Goal: Task Accomplishment & Management: Use online tool/utility

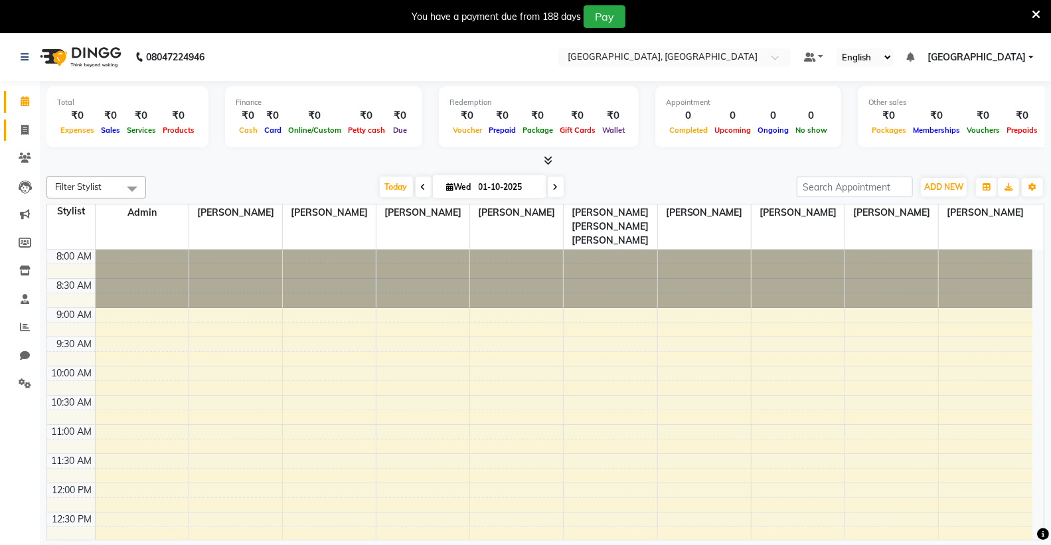
drag, startPoint x: 0, startPoint y: 0, endPoint x: 34, endPoint y: 129, distance: 133.2
click at [24, 127] on icon at bounding box center [24, 130] width 7 height 10
select select "service"
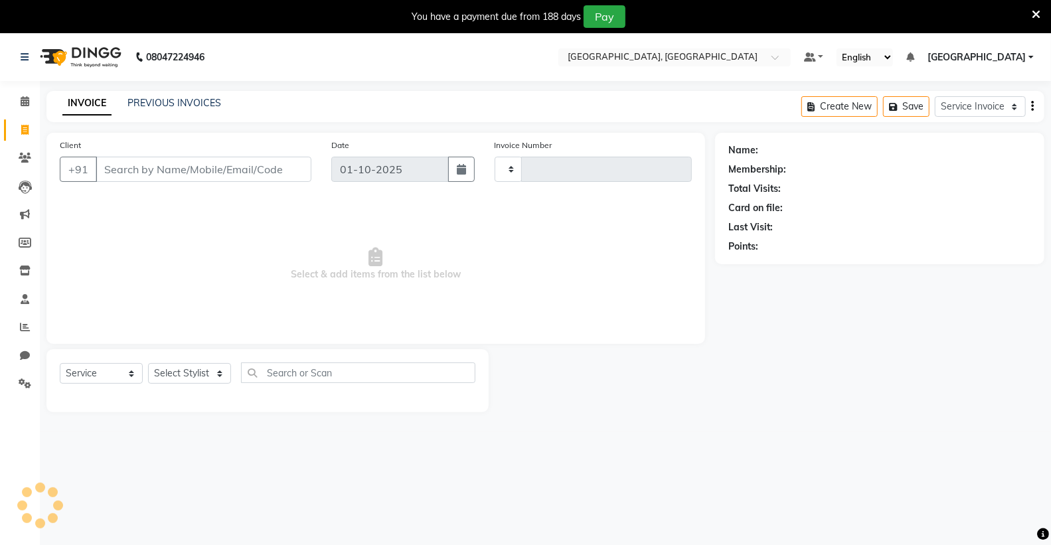
type input "0187"
select select "8017"
click at [173, 168] on input "Client" at bounding box center [204, 169] width 216 height 25
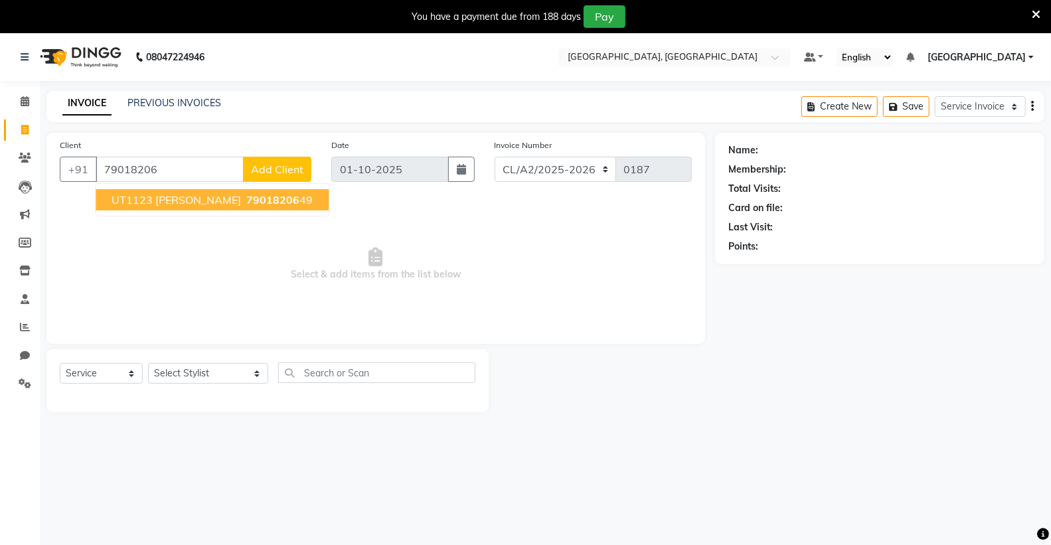
click at [246, 200] on span "79018206" at bounding box center [272, 199] width 53 height 13
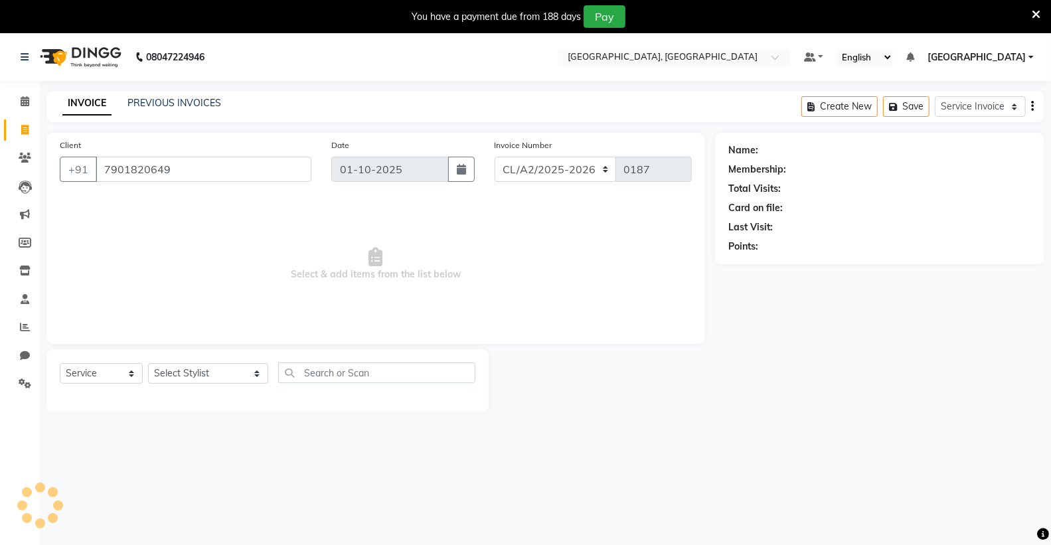
type input "7901820649"
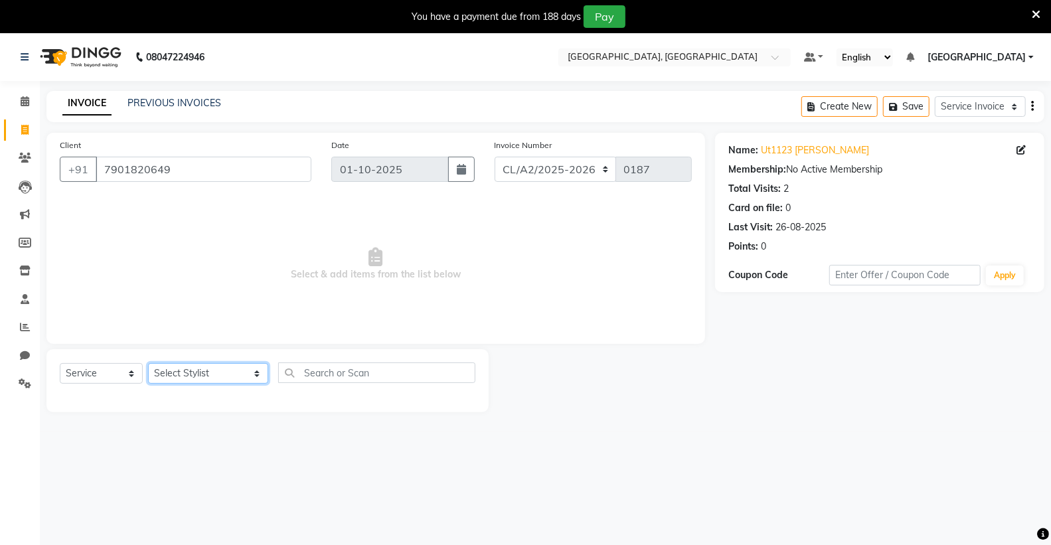
click at [183, 372] on select "Select Stylist Admin [PERSON_NAME] [PERSON_NAME] [PERSON_NAME] [PERSON_NAME] [P…" at bounding box center [208, 373] width 120 height 21
select select "72673"
click at [148, 364] on select "Select Stylist Admin [PERSON_NAME] [PERSON_NAME] [PERSON_NAME] [PERSON_NAME] [P…" at bounding box center [208, 373] width 120 height 21
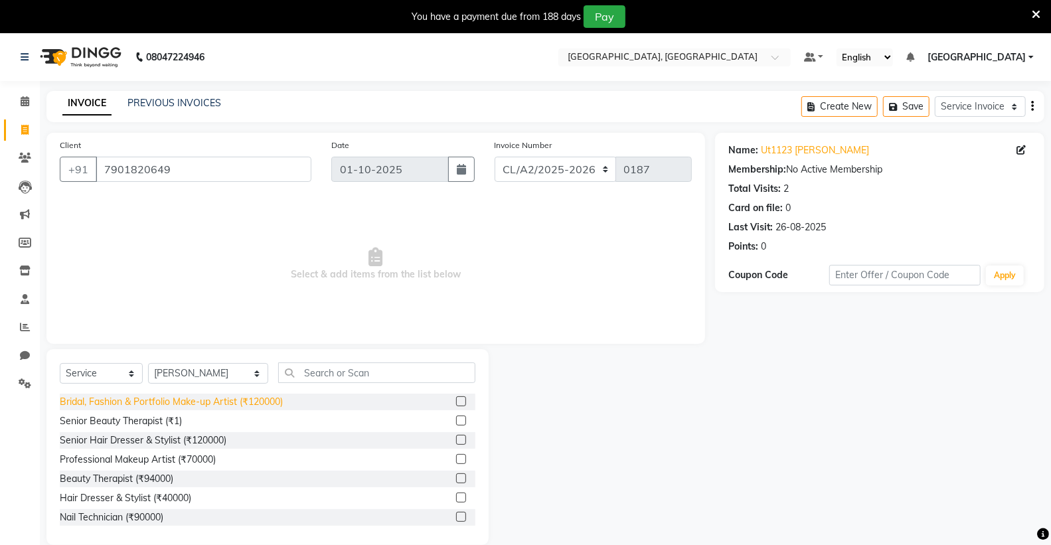
click at [121, 400] on div "Bridal, Fashion & Portfolio Make-up Artist (₹120000)" at bounding box center [171, 402] width 223 height 14
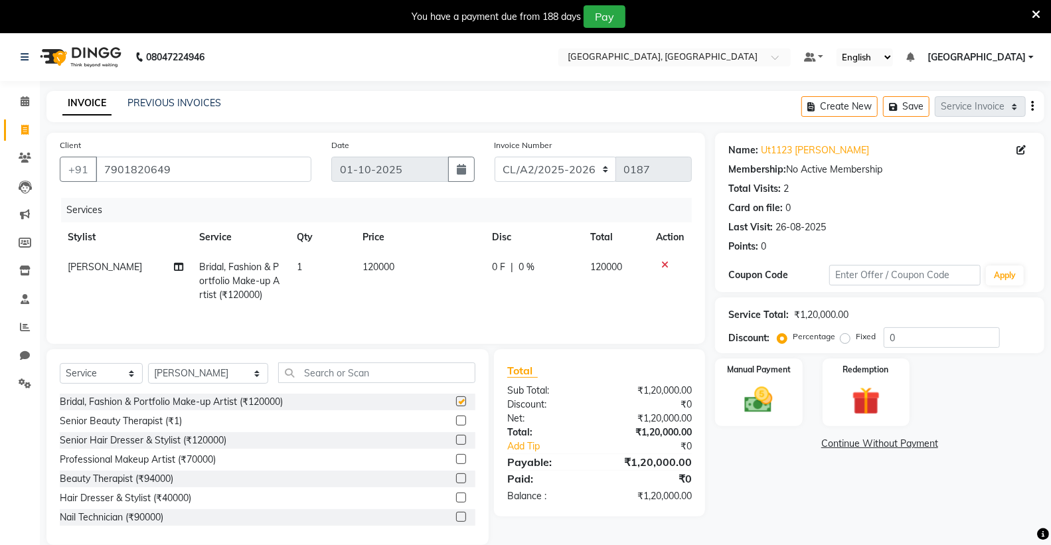
checkbox input "false"
click at [374, 267] on span "120000" at bounding box center [378, 267] width 32 height 12
select select "72673"
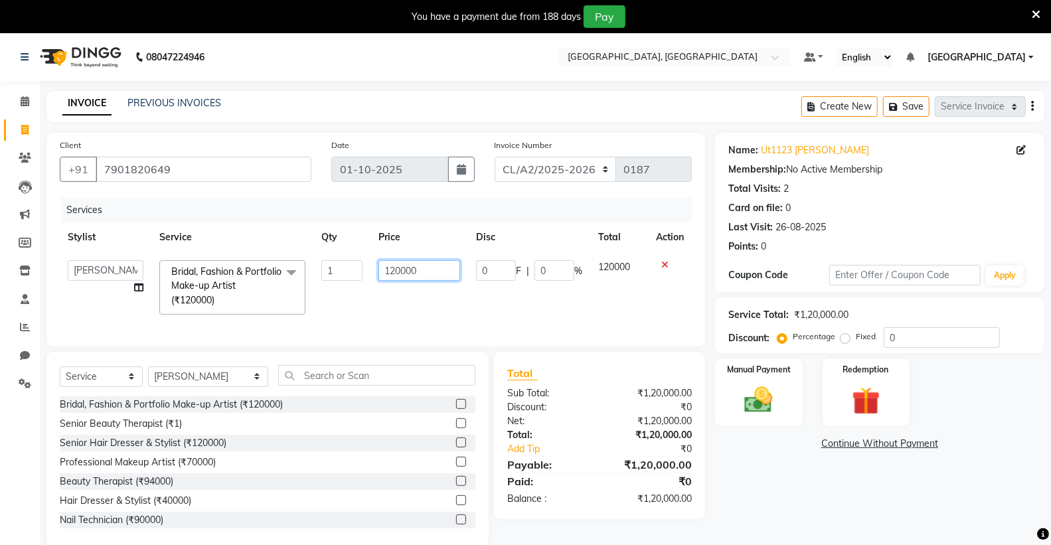
click at [399, 271] on input "120000" at bounding box center [419, 270] width 82 height 21
type input "13000"
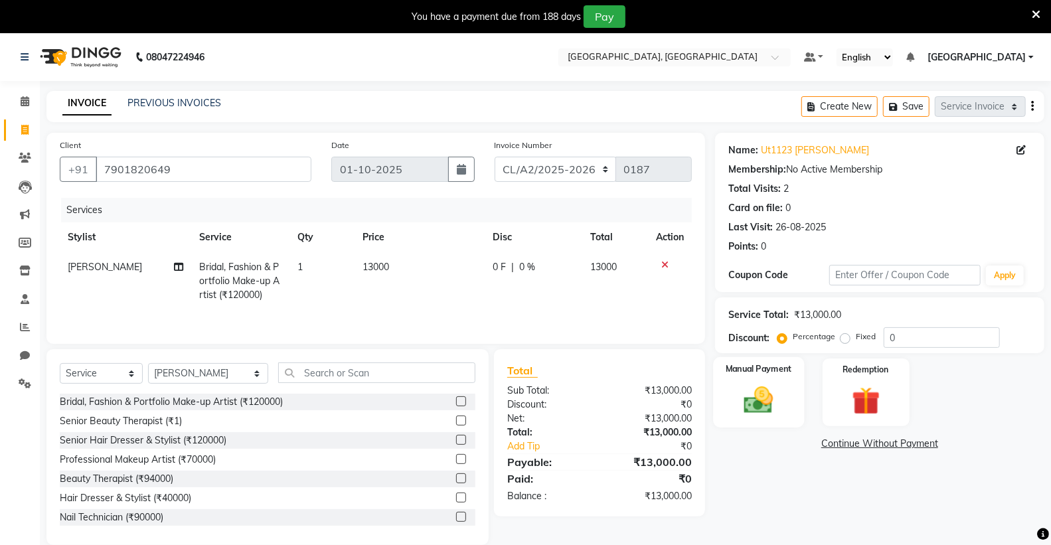
click at [753, 387] on img at bounding box center [758, 400] width 47 height 34
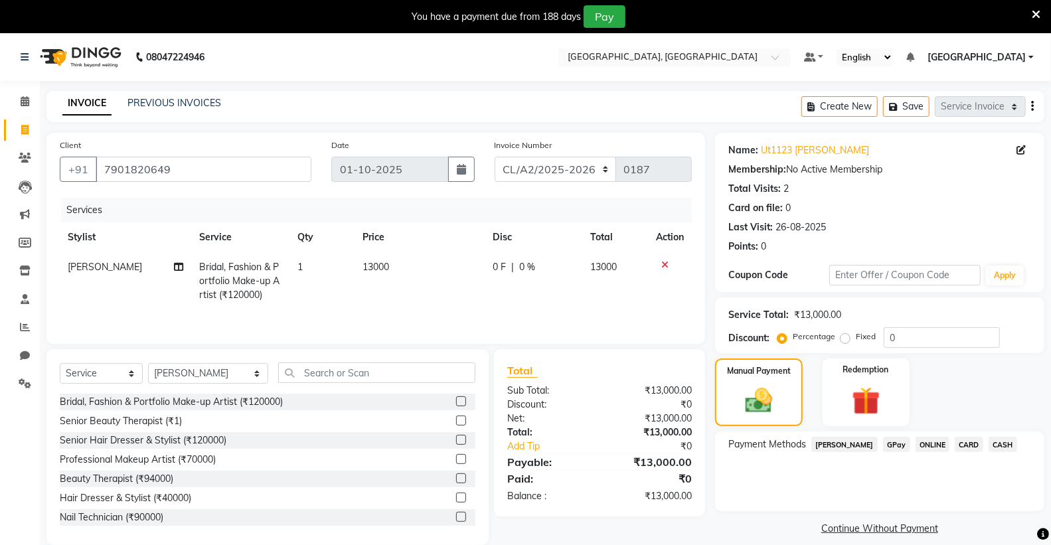
click at [988, 441] on span "CASH" at bounding box center [1002, 444] width 29 height 15
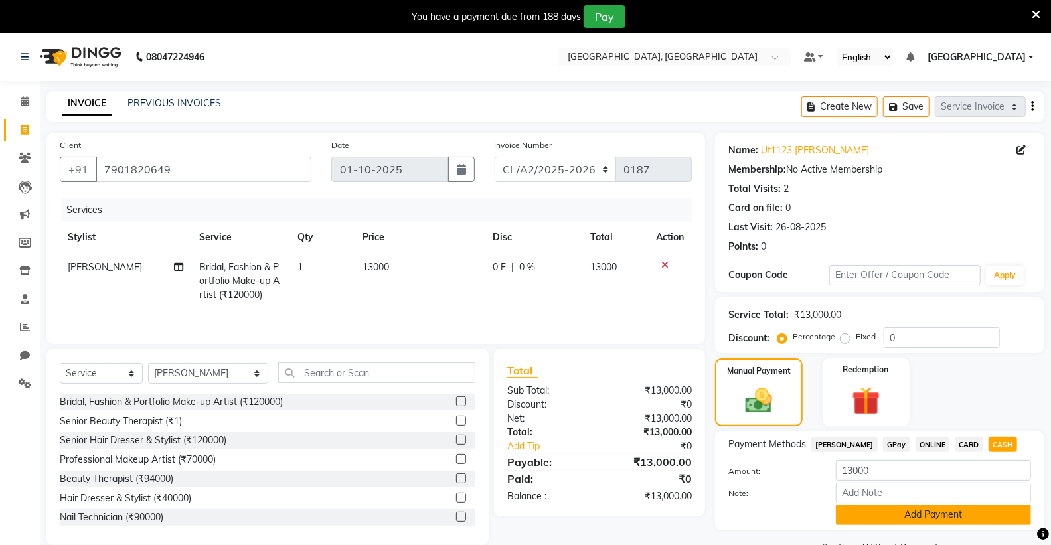
scroll to position [33, 0]
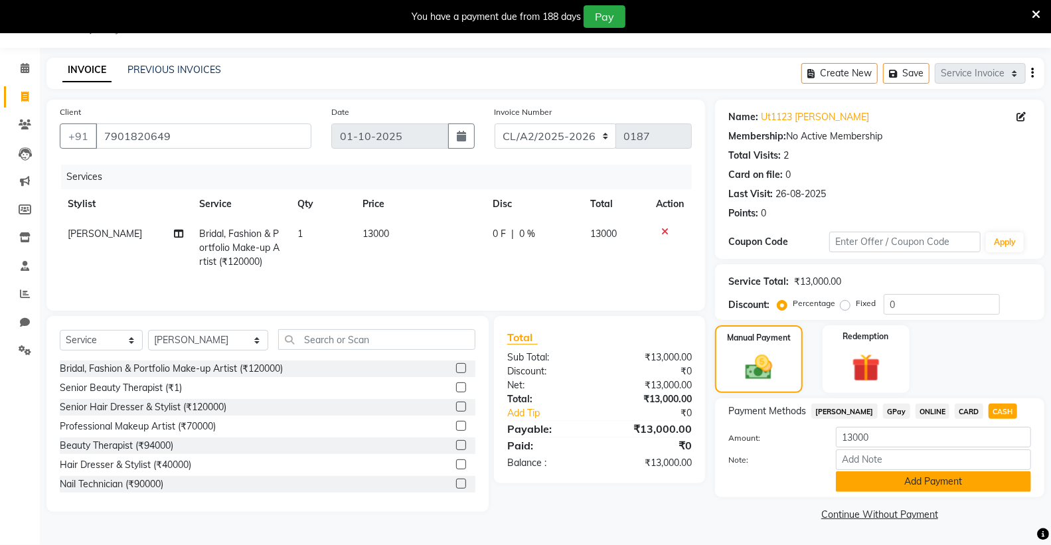
click at [905, 486] on button "Add Payment" at bounding box center [933, 481] width 195 height 21
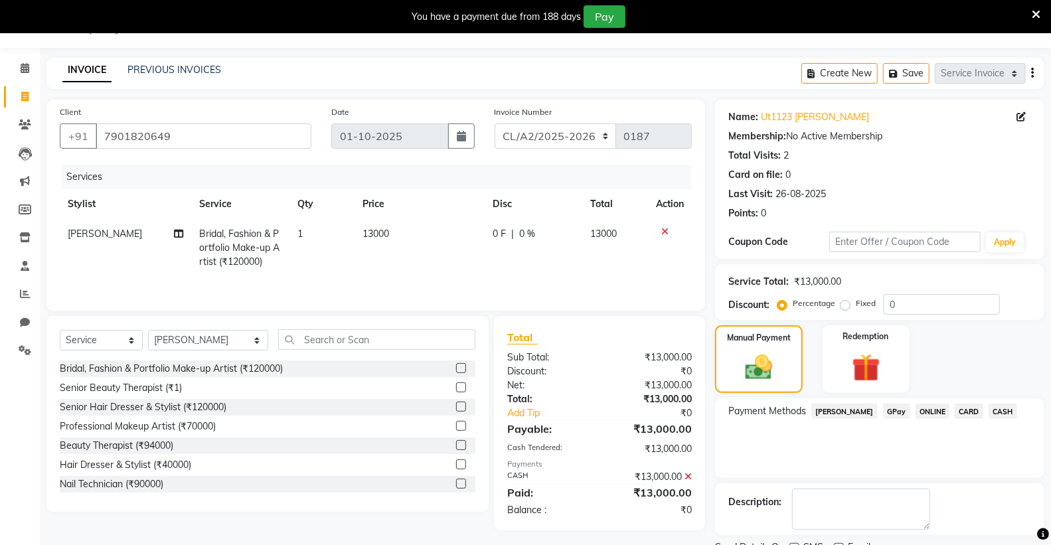
scroll to position [88, 0]
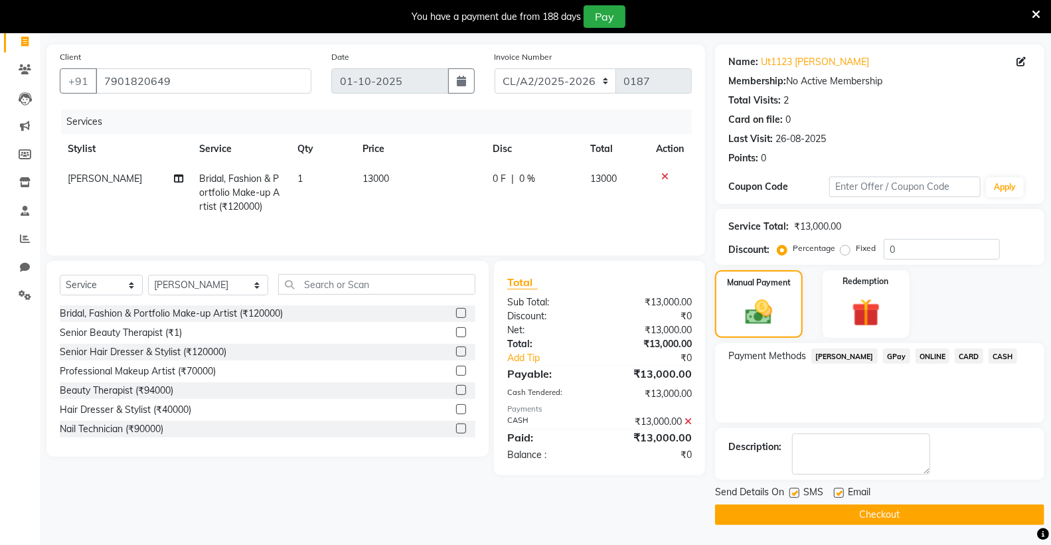
click at [854, 510] on button "Checkout" at bounding box center [879, 514] width 329 height 21
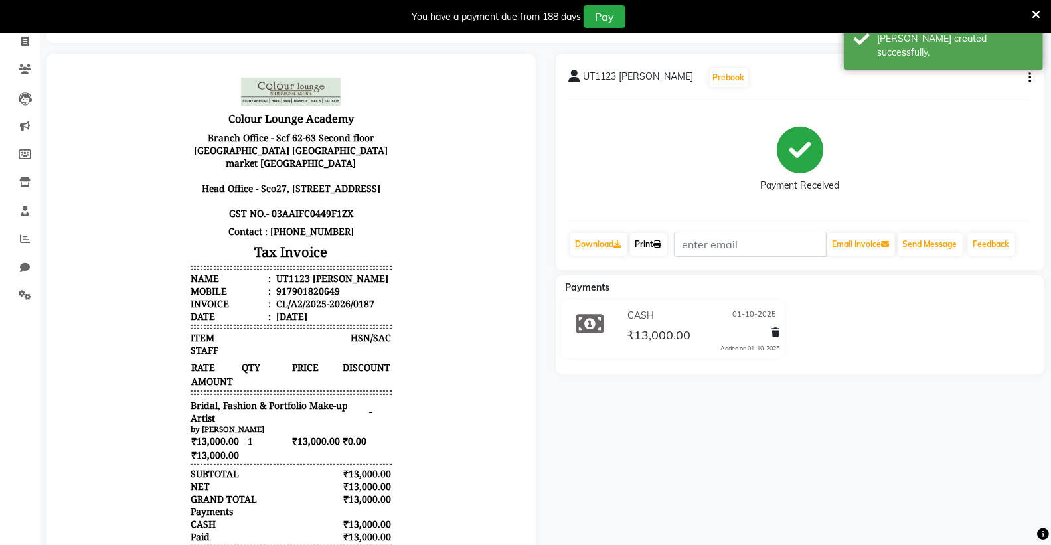
click at [662, 242] on icon at bounding box center [658, 244] width 8 height 8
click at [649, 242] on link "Print" at bounding box center [648, 244] width 37 height 23
